Goal: Task Accomplishment & Management: Manage account settings

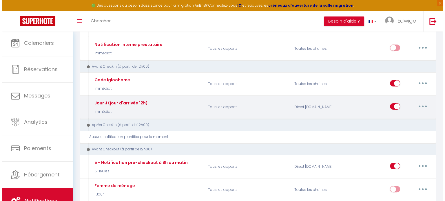
scroll to position [116, 0]
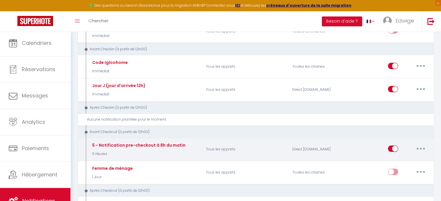
click at [424, 145] on button "button" at bounding box center [420, 148] width 16 height 9
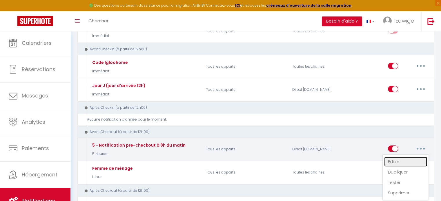
click at [399, 158] on link "Editer" at bounding box center [405, 162] width 43 height 10
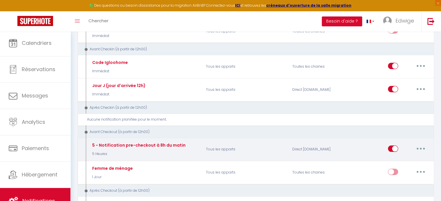
type input "5 - Notification pre-checkout à 8h du matin"
select select "4"
select select "5 Heures"
select select "if_booking_is_paid"
checkbox input "true"
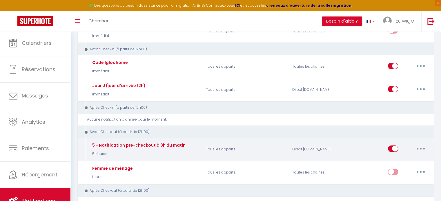
checkbox input "false"
type input "Procédure pour votre départ - [RENTAL:NAME] - [GUEST:FIRST_NAME] [GUEST:NAME]"
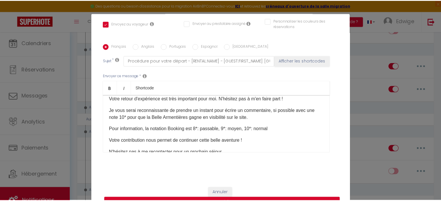
scroll to position [145, 0]
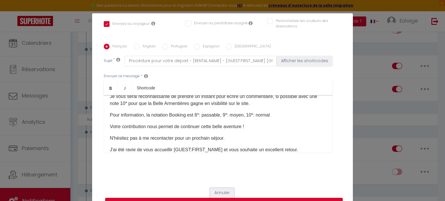
click at [222, 192] on button "Annuler" at bounding box center [222, 193] width 24 height 10
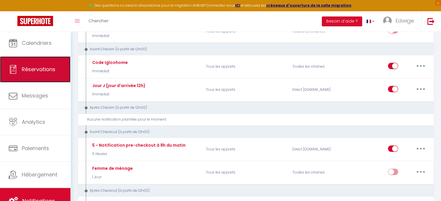
click at [43, 71] on span "Réservations" at bounding box center [39, 69] width 34 height 7
select select "not_cancelled"
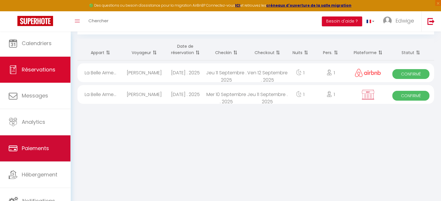
scroll to position [1, 0]
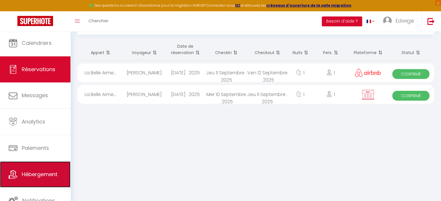
click at [43, 177] on span "Hébergement" at bounding box center [40, 174] width 36 height 7
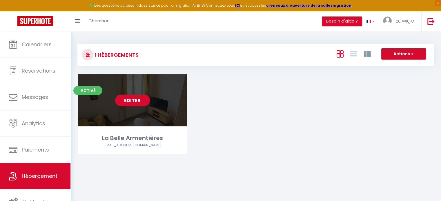
click at [139, 106] on link "Editer" at bounding box center [132, 101] width 35 height 12
select select "3"
select select "2"
select select "1"
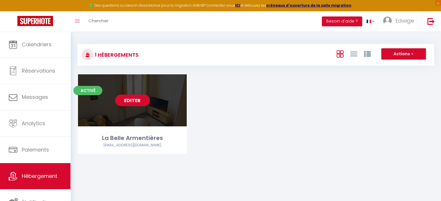
select select "28"
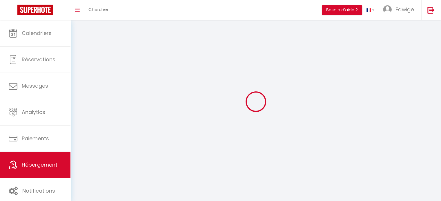
select select
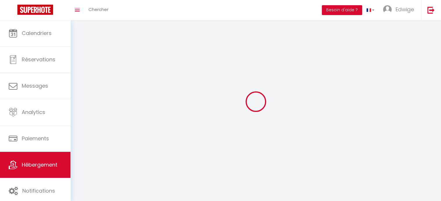
select select
checkbox input "false"
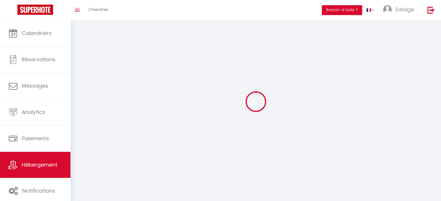
select select
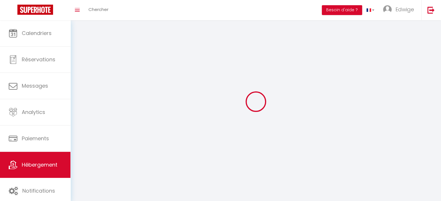
select select
checkbox input "false"
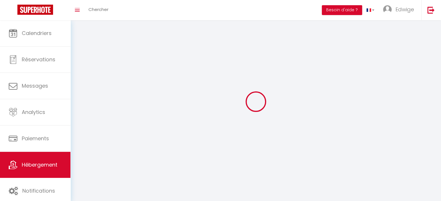
checkbox input "false"
select select
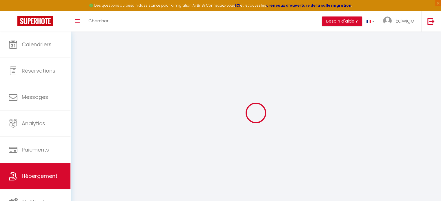
select select
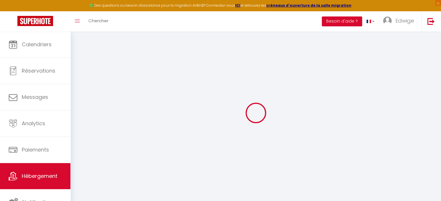
select select
checkbox input "false"
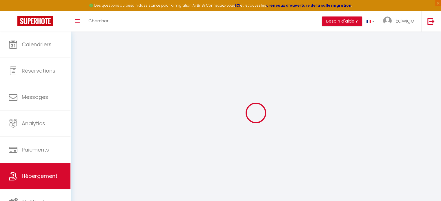
select select
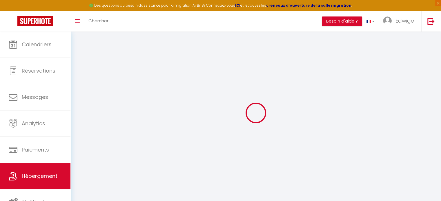
select select
checkbox input "false"
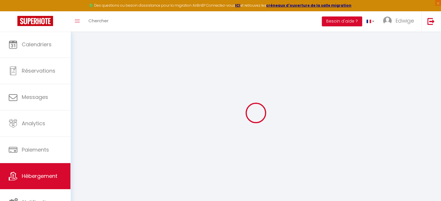
checkbox input "false"
select select
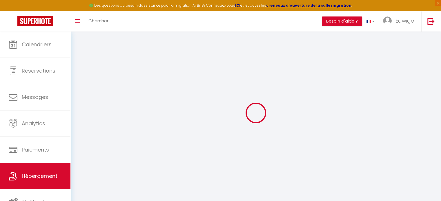
select select
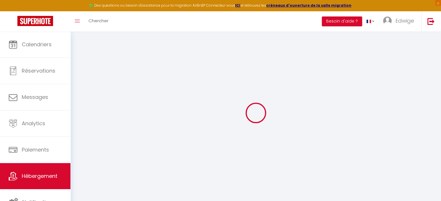
checkbox input "false"
select select
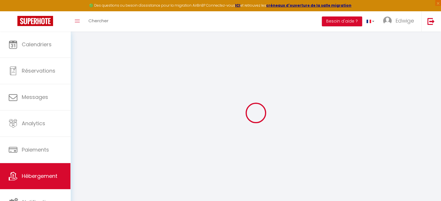
select select
type input "La Belle Armentières"
type input "Edwige"
type input "[PERSON_NAME]"
type input "[STREET_ADDRESS]"
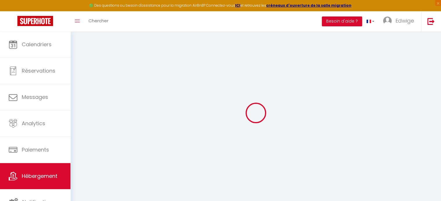
type input "78260"
type input "Achères"
select select "houses"
type input "65"
select select
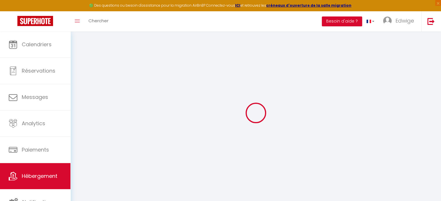
select select
type input "[STREET_ADDRESS]"
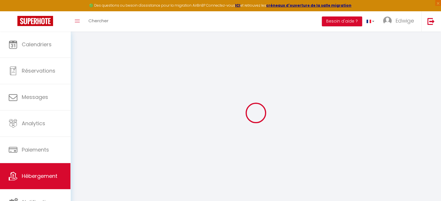
type input "59280"
type input "Armentières"
type input "[EMAIL_ADDRESS][DOMAIN_NAME]"
select select
checkbox input "false"
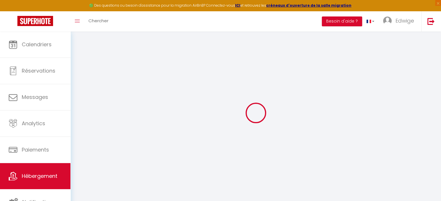
checkbox input "false"
type input "0"
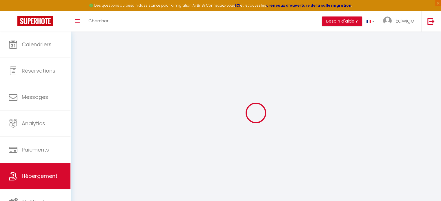
type input "0"
select select
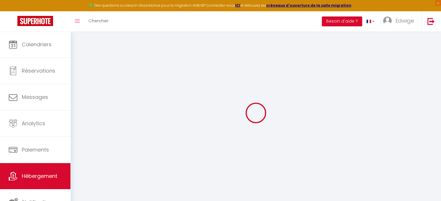
select select
checkbox input "false"
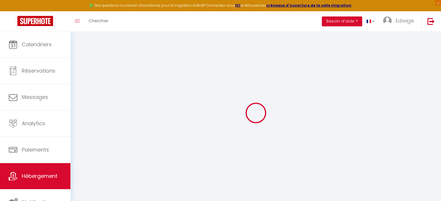
checkbox input "false"
select select
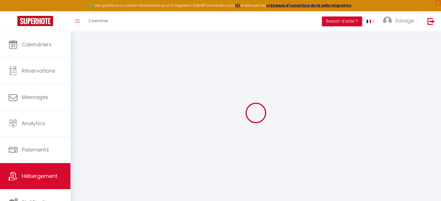
select select
checkbox input "false"
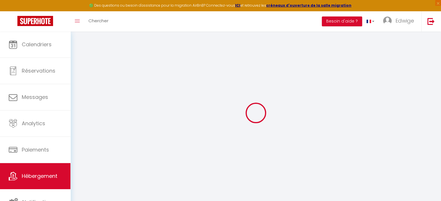
checkbox input "false"
select select
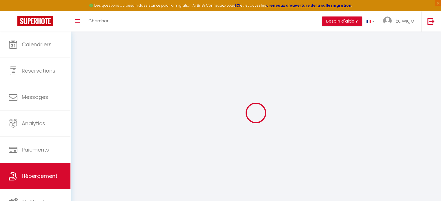
select select
checkbox input "false"
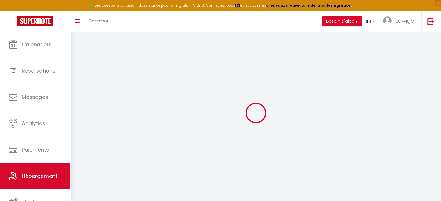
checkbox input "false"
select select
checkbox input "false"
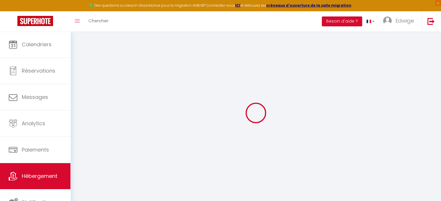
checkbox input "false"
select select "15:00"
select select "23:45"
select select "12:00"
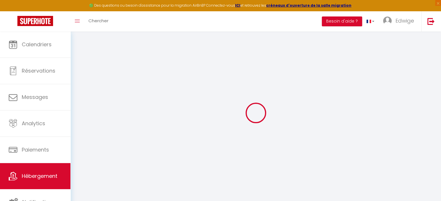
select select "30"
select select "120"
select select
checkbox input "false"
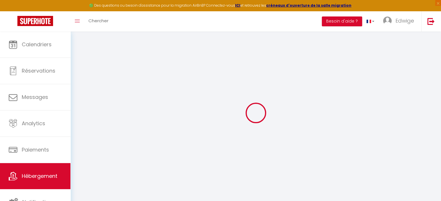
checkbox input "false"
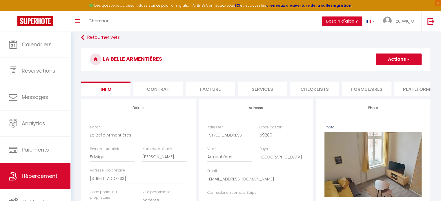
select select
checkbox input "false"
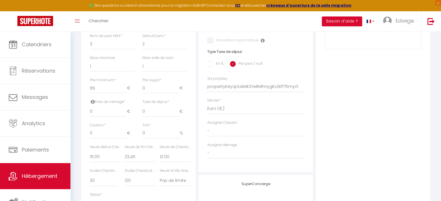
scroll to position [232, 0]
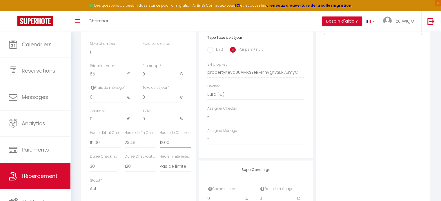
click at [166, 147] on select "00:00 00:15 00:30 00:45 01:00 01:15 01:30 01:45 02:00 02:15 02:30 02:45 03:00" at bounding box center [175, 142] width 31 height 11
select select "11:00"
click at [160, 141] on select "00:00 00:15 00:30 00:45 01:00 01:15 01:30 01:45 02:00 02:15 02:30 02:45 03:00" at bounding box center [175, 142] width 31 height 11
select select
checkbox input "false"
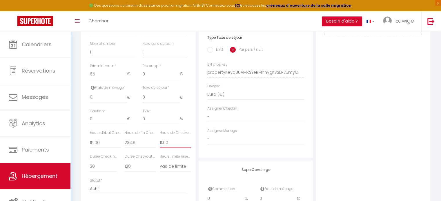
checkbox input "false"
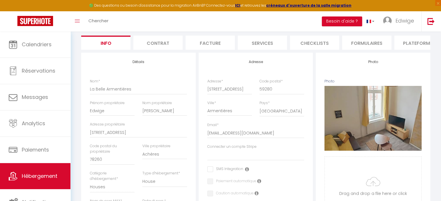
scroll to position [0, 0]
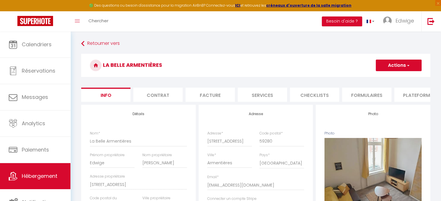
click at [415, 65] on button "Actions" at bounding box center [398, 66] width 46 height 12
click at [377, 77] on input "Enregistrer" at bounding box center [375, 78] width 21 height 6
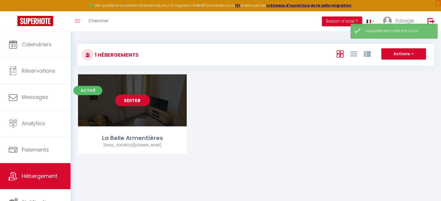
click at [138, 103] on link "Editer" at bounding box center [132, 101] width 35 height 12
select select "3"
select select "2"
select select "1"
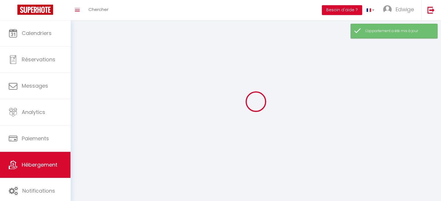
select select
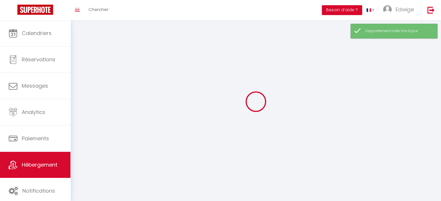
select select
checkbox input "false"
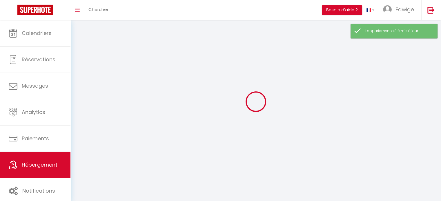
select select
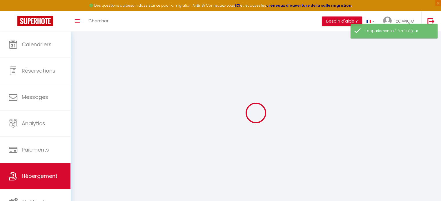
select select "IgloohomeV2"
select select
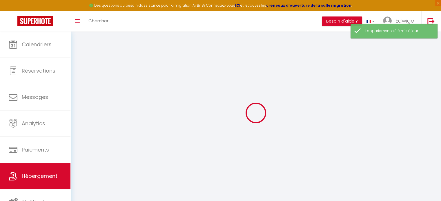
select select
checkbox input "false"
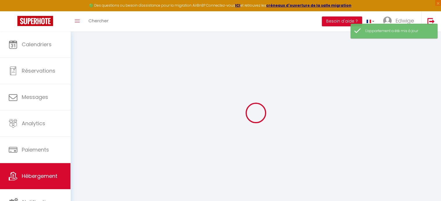
checkbox input "false"
select select
checkbox input "false"
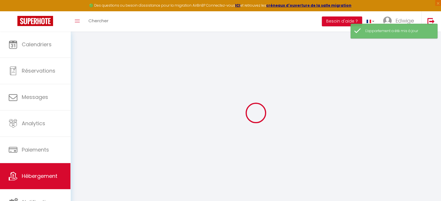
checkbox input "false"
select select
checkbox input "false"
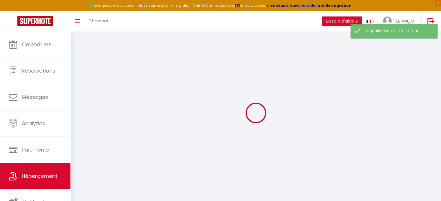
checkbox input "false"
select select "15:00"
select select "23:45"
select select "11:00"
select select "30"
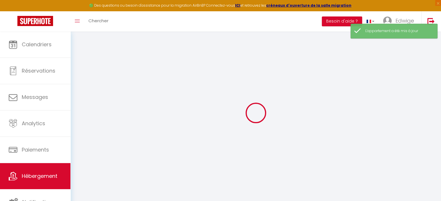
select select "120"
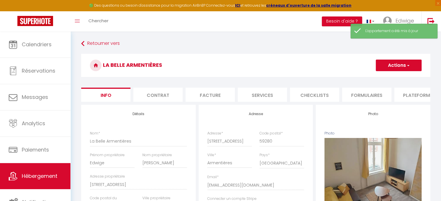
click at [256, 97] on li "Services" at bounding box center [262, 95] width 49 height 14
select select
checkbox input "false"
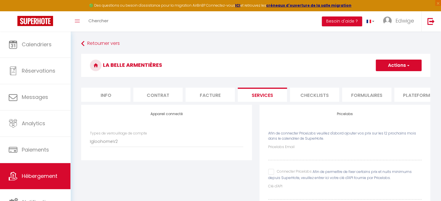
click at [107, 96] on li "Info" at bounding box center [105, 95] width 49 height 14
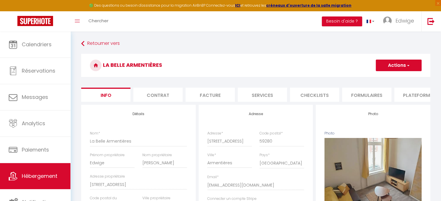
click at [259, 94] on li "Services" at bounding box center [262, 95] width 49 height 14
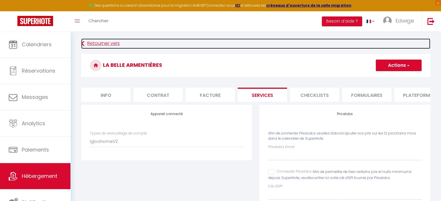
click at [90, 39] on link "Retourner vers" at bounding box center [255, 44] width 349 height 10
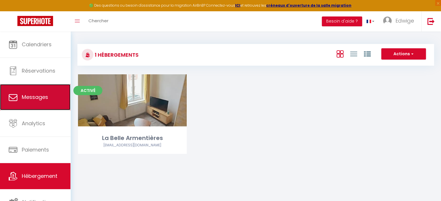
click at [36, 105] on link "Messages" at bounding box center [35, 97] width 70 height 26
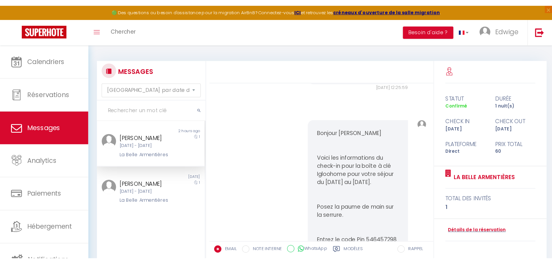
scroll to position [701, 0]
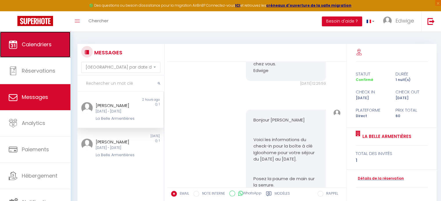
click at [41, 54] on link "Calendriers" at bounding box center [35, 45] width 70 height 26
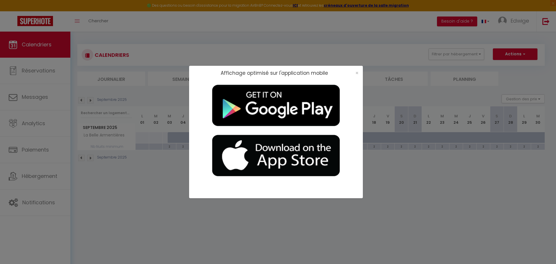
click at [142, 201] on div "Affichage optimisé sur l'application mobile ×" at bounding box center [278, 132] width 556 height 264
